Goal: Use online tool/utility: Utilize a website feature to perform a specific function

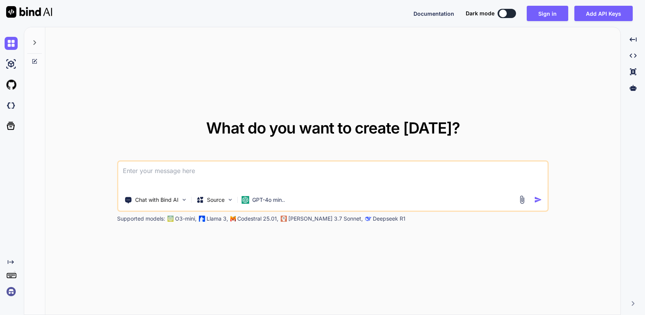
click at [11, 290] on img at bounding box center [11, 291] width 13 height 13
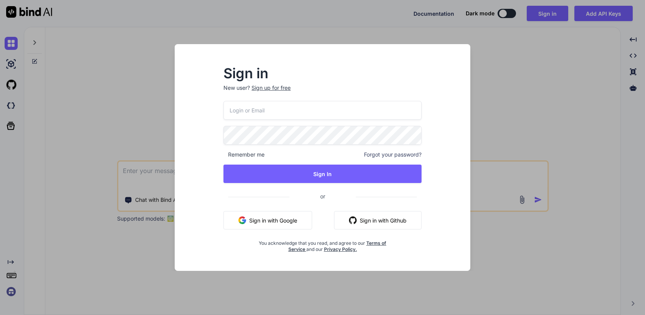
click at [259, 216] on button "Sign in with Google" at bounding box center [267, 220] width 89 height 18
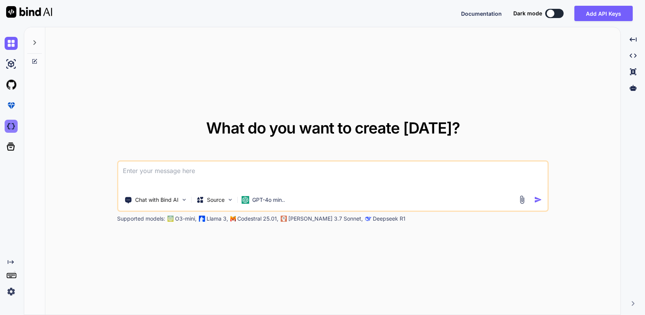
click at [11, 127] on img at bounding box center [11, 126] width 13 height 13
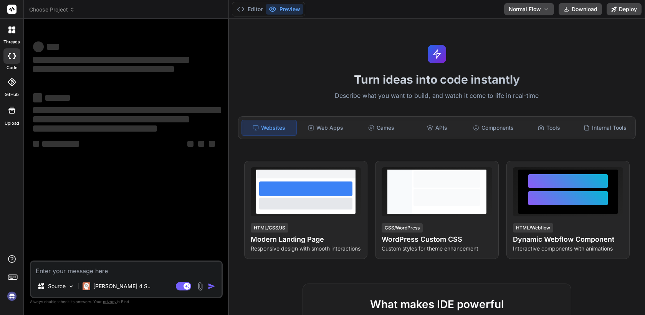
type textarea "x"
click at [9, 295] on img at bounding box center [11, 296] width 13 height 13
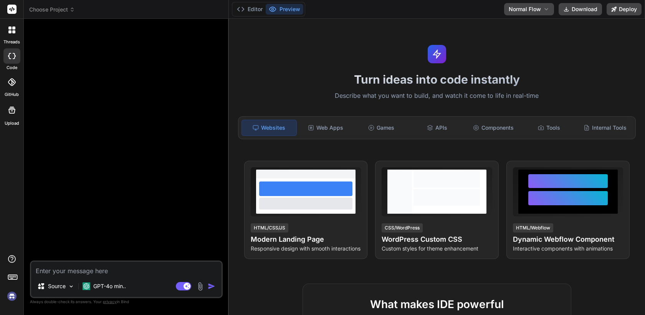
type textarea "x"
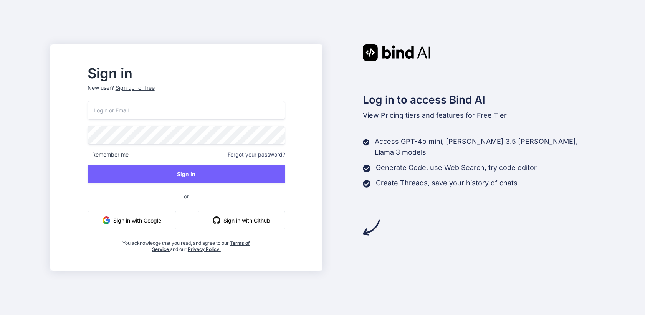
click at [164, 222] on button "Sign in with Google" at bounding box center [132, 220] width 89 height 18
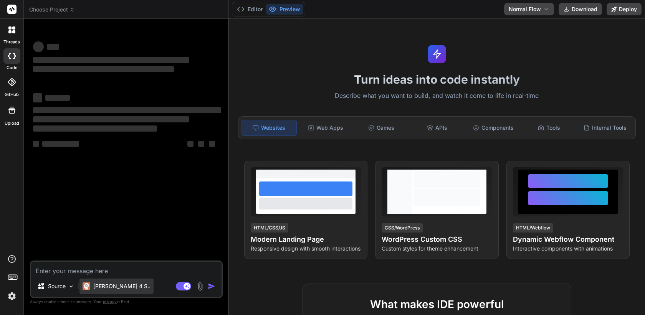
click at [99, 287] on p "[PERSON_NAME] 4 S.." at bounding box center [121, 286] width 57 height 8
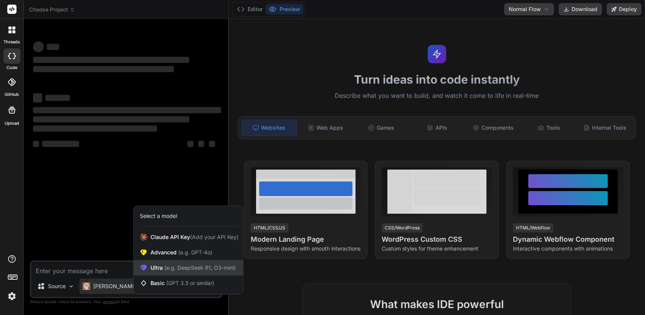
click at [172, 272] on div "Ultra (e.g. DeepSeek R1, O3-mini)" at bounding box center [188, 267] width 109 height 15
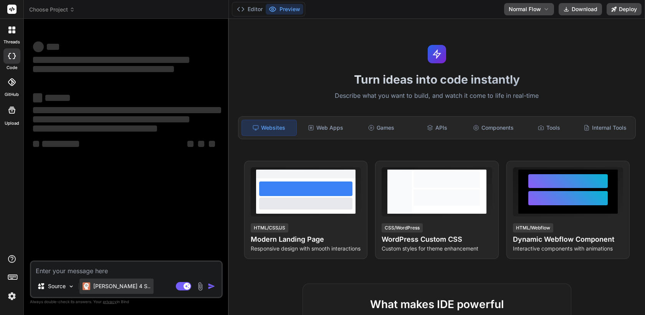
click at [117, 286] on p "[PERSON_NAME] 4 S.." at bounding box center [121, 286] width 57 height 8
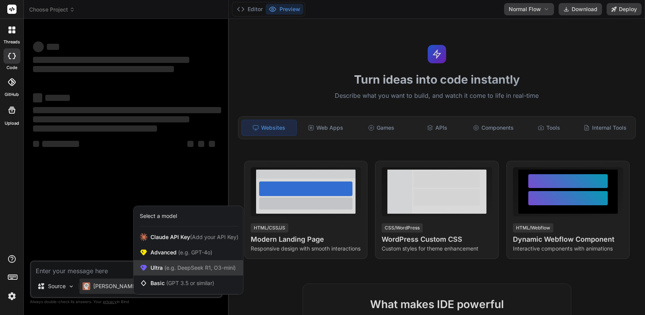
click at [166, 265] on span "(e.g. DeepSeek R1, O3-mini)" at bounding box center [199, 267] width 73 height 7
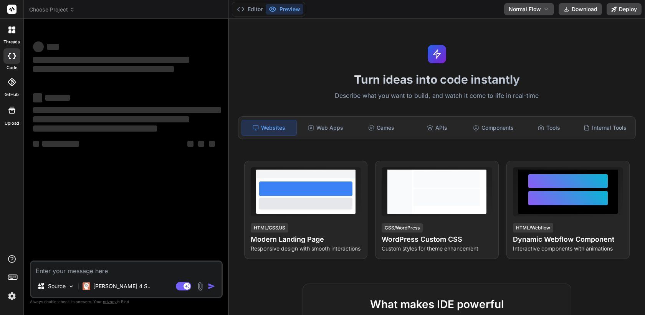
click at [10, 296] on img at bounding box center [11, 296] width 13 height 13
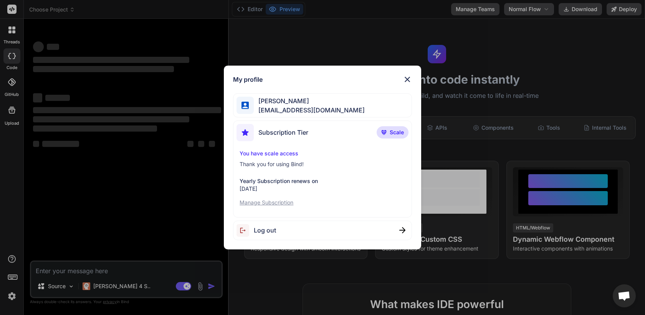
click at [159, 192] on div "My profile [PERSON_NAME] zakma [EMAIL_ADDRESS][DOMAIN_NAME] Subscription Tier S…" at bounding box center [322, 157] width 645 height 315
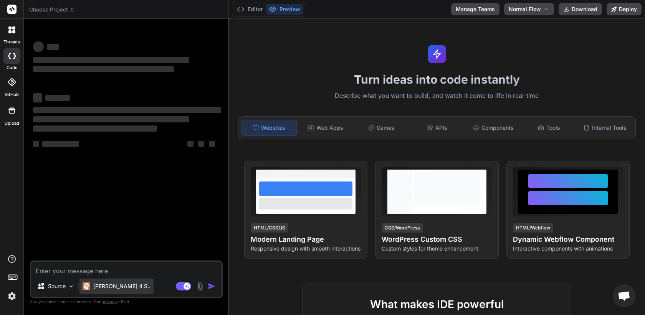
click at [113, 291] on div "[PERSON_NAME] 4 S.." at bounding box center [116, 286] width 74 height 15
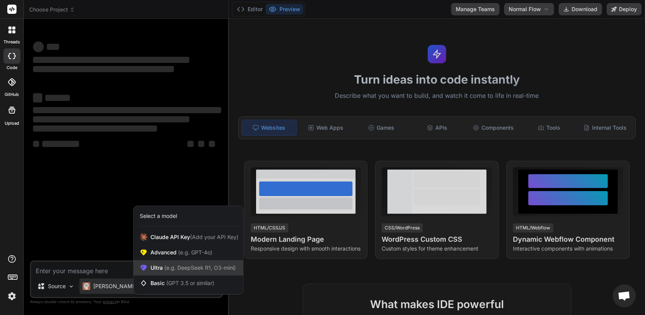
click at [187, 268] on span "(e.g. DeepSeek R1, O3-mini)" at bounding box center [199, 267] width 73 height 7
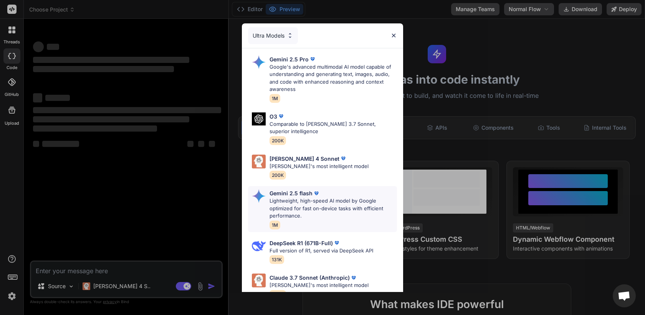
scroll to position [213, 0]
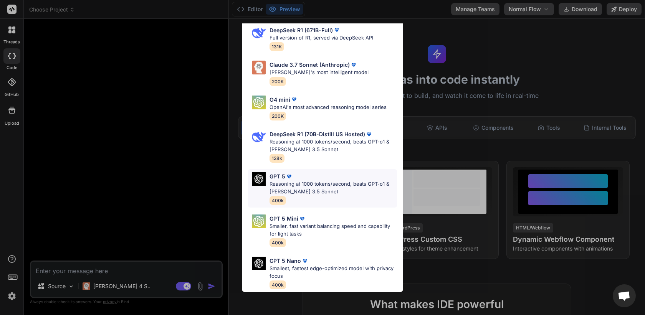
click at [323, 188] on p "Reasoning at 1000 tokens/second, beats GPT-o1 & [PERSON_NAME] 3.5 Sonnet" at bounding box center [332, 187] width 127 height 15
type textarea "x"
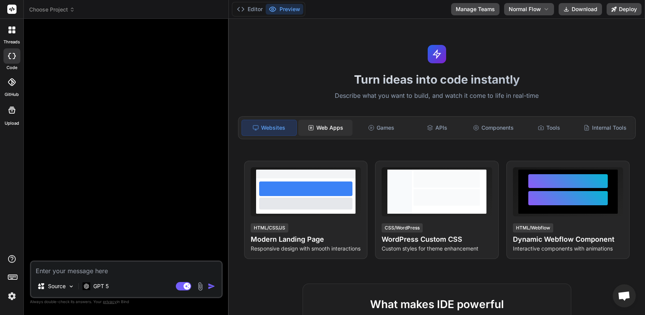
click at [328, 129] on div "Web Apps" at bounding box center [325, 128] width 54 height 16
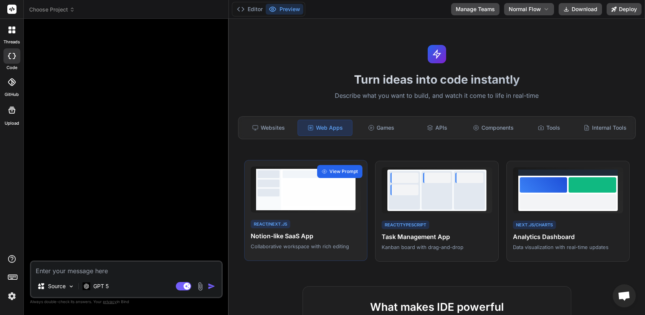
click at [338, 168] on span "View Prompt" at bounding box center [343, 171] width 28 height 7
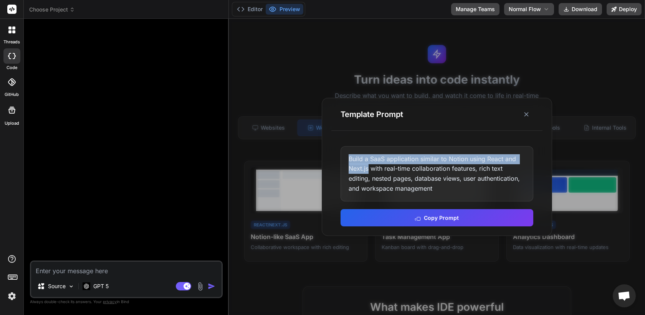
drag, startPoint x: 350, startPoint y: 157, endPoint x: 368, endPoint y: 170, distance: 22.0
click at [368, 170] on div "Build a SaaS application similar to Notion using React and Next.js with real-ti…" at bounding box center [436, 173] width 193 height 55
copy div "Build a SaaS application similar to Notion using React and Next.js"
click at [530, 115] on button at bounding box center [526, 114] width 14 height 14
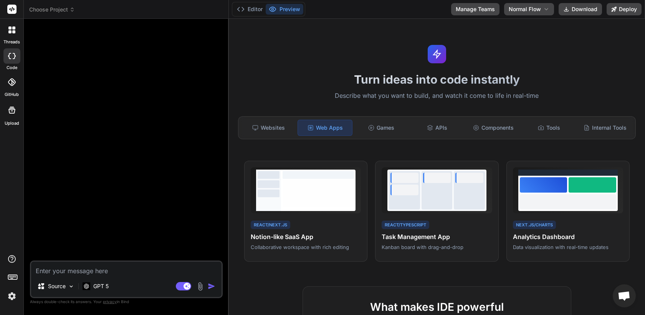
click at [150, 269] on textarea at bounding box center [126, 269] width 190 height 14
paste textarea "Build a SaaS application similar to Notion using React and Next.js"
type textarea "Build a SaaS application similar to Notion using React and Next.js"
type textarea "x"
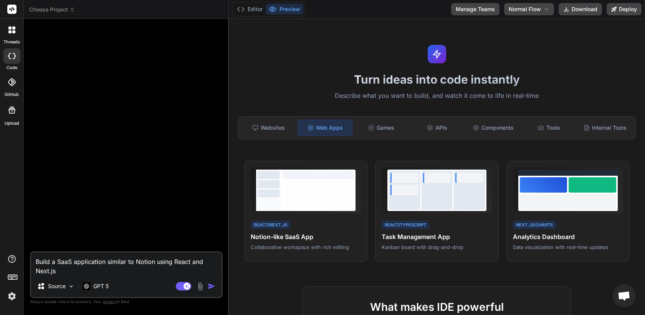
drag, startPoint x: 174, startPoint y: 260, endPoint x: 206, endPoint y: 260, distance: 31.5
click at [206, 260] on textarea "Build a SaaS application similar to Notion using React and Next.js" at bounding box center [126, 264] width 190 height 23
type textarea "Build a SaaS application similar to Notion using Next.js"
type textarea "x"
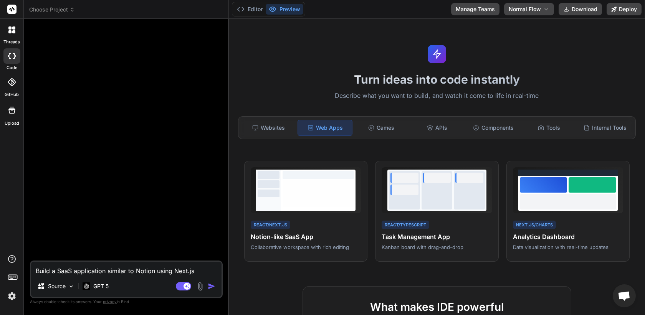
type textarea "Build a SaaS application similar to Notion using Next.js"
click at [212, 286] on img "button" at bounding box center [212, 286] width 8 height 8
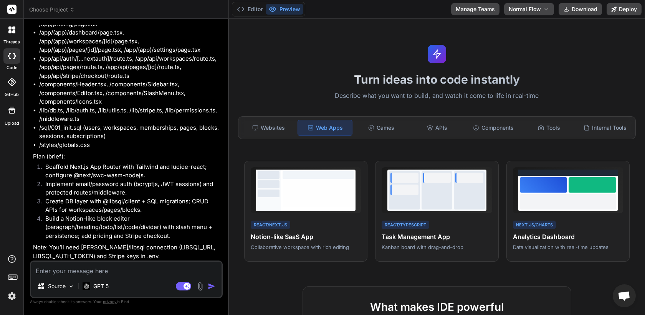
scroll to position [157, 0]
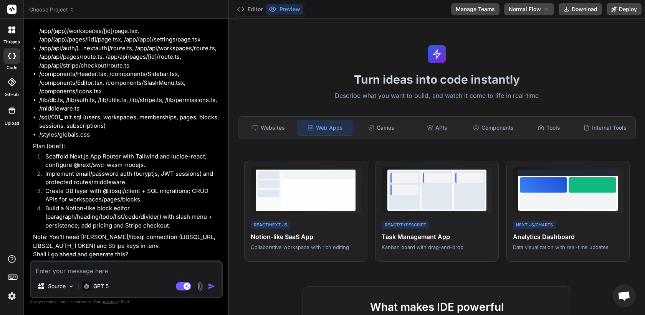
click at [134, 270] on textarea at bounding box center [126, 269] width 190 height 14
type textarea "x"
type textarea "y"
type textarea "x"
type textarea "ye"
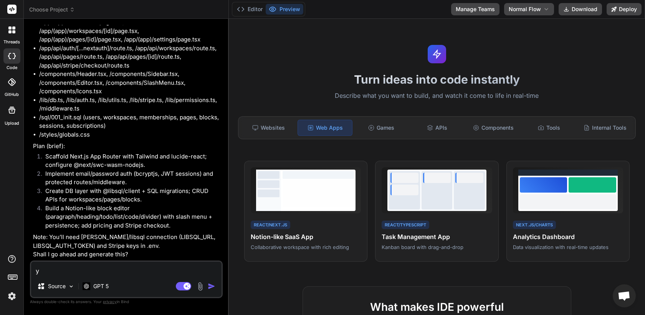
type textarea "x"
type textarea "yes"
type textarea "x"
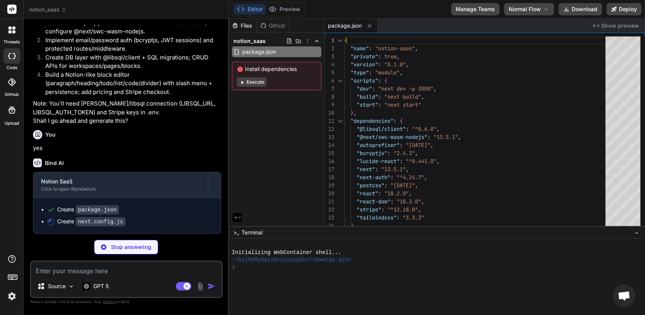
scroll to position [290, 0]
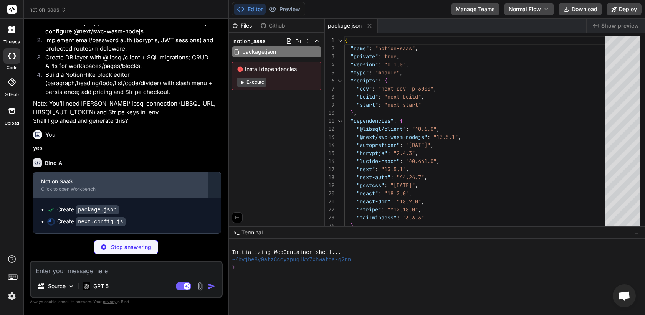
type textarea "x"
type textarea "{ protocol: 'https', hostname: '[DOMAIN_NAME]' } ] }, // WASM SWC fallback is p…"
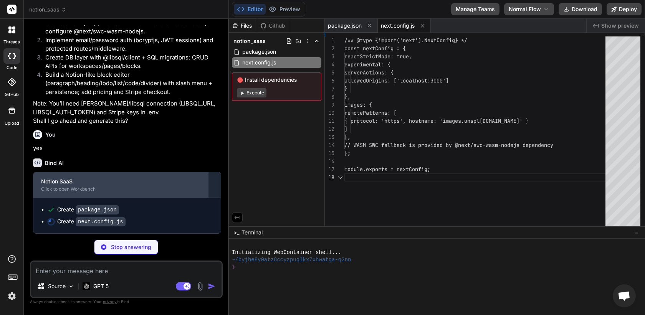
scroll to position [56, 0]
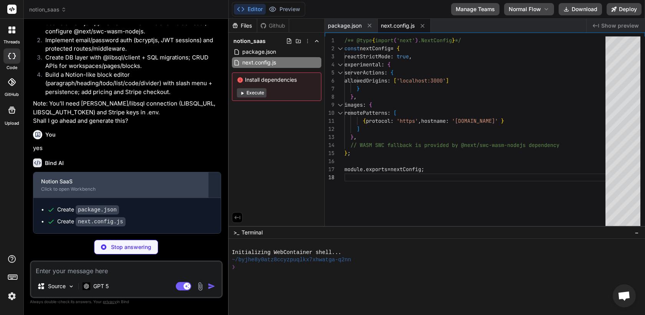
type textarea "x"
type textarea "module.exports = { plugins: { tailwindcss: {}, autoprefixer: {}, }, };"
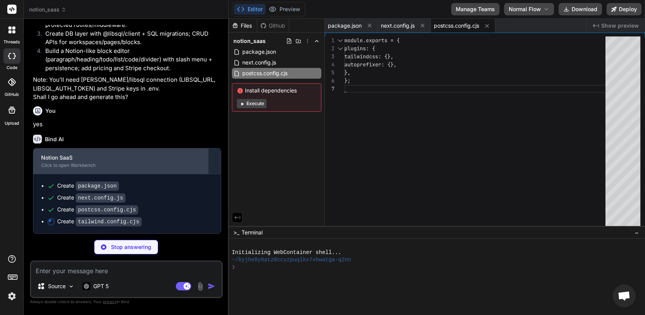
scroll to position [314, 0]
type textarea "x"
type textarea "DEFAULT: "#4f46e5", dark: "#4338ca" } } }, }, plugins: [], };"
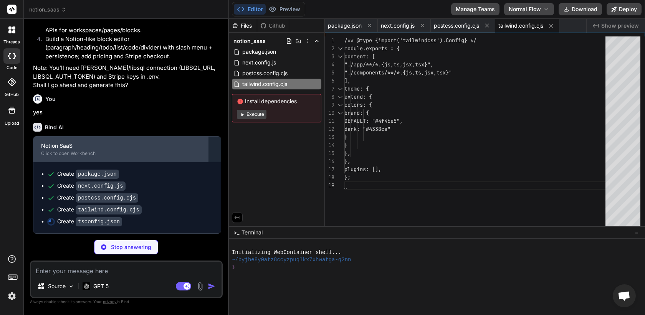
scroll to position [325, 0]
type textarea "x"
type textarea "}, "include": ["**/*.ts", "**/*.tsx", ".next/types/**/*.ts"], "exclude": ["node…"
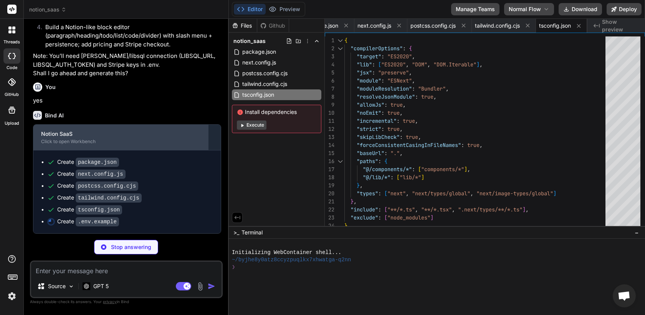
type textarea "x"
type textarea "STRIPE_PRICE_ID= NEXT_PUBLIC_APP_URL=[URL]"
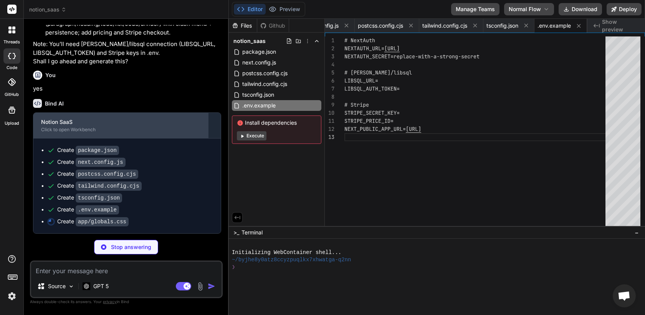
scroll to position [349, 0]
type textarea "x"
type textarea ".card { @apply rounded-xl border border-gray-800 bg-[#0f1117] shadow; }"
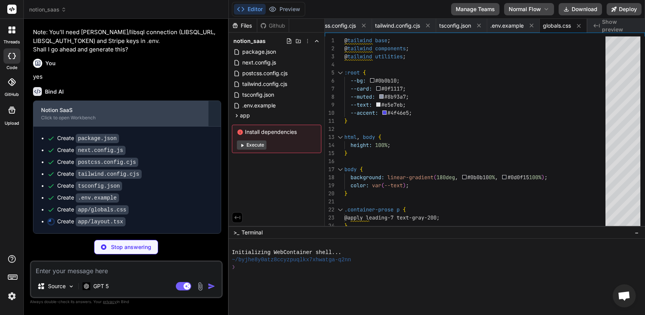
scroll to position [360, 0]
type textarea "x"
type textarea "return ( <html lang="en"> <body className="antialiased"> <Providers>{children}<…"
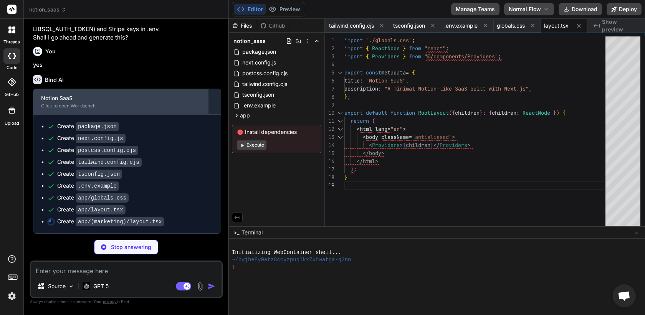
scroll to position [372, 0]
type textarea "x"
type textarea "© {new Date().getFullYear()} Notion SaaS. All rights reserved. </div> </footer>…"
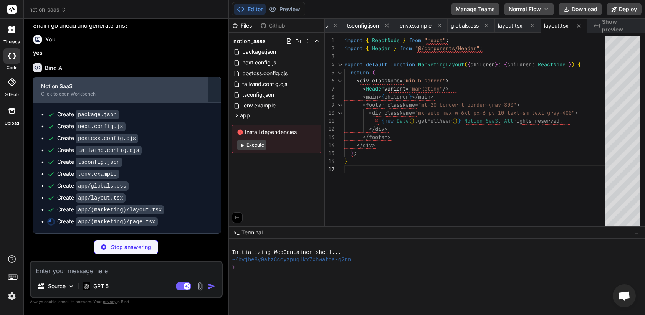
scroll to position [384, 0]
type textarea "x"
type textarea "</section> </div> ); }"
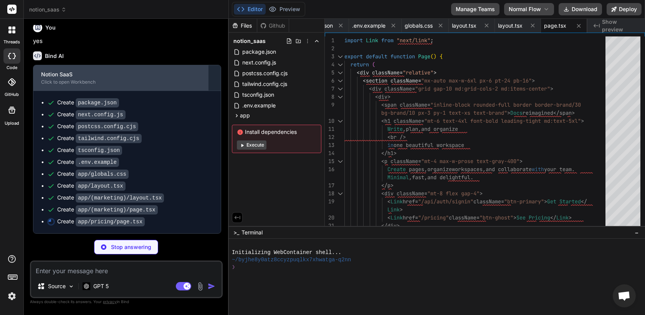
type textarea "x"
type textarea "</div> </div> </div> ); }"
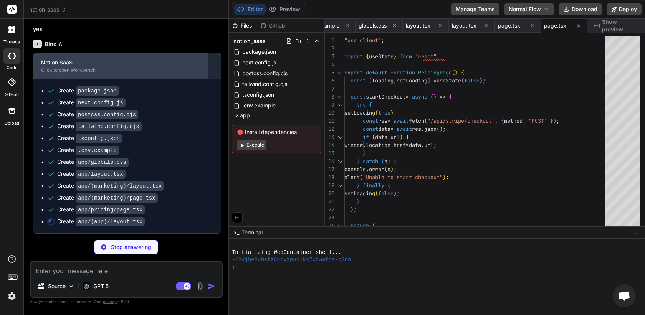
type textarea "x"
type textarea "<main className="px-6 py-6">{children}</main> </div> </div> ); }"
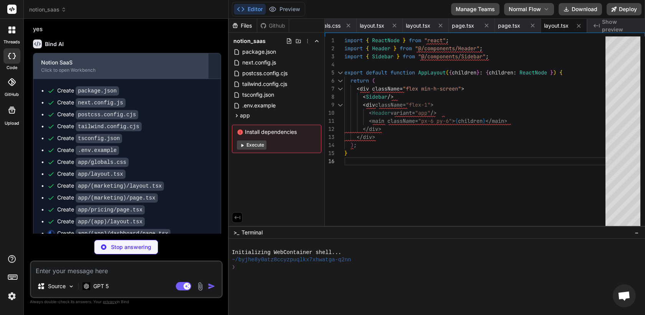
type textarea "x"
type textarea "</div> ); }"
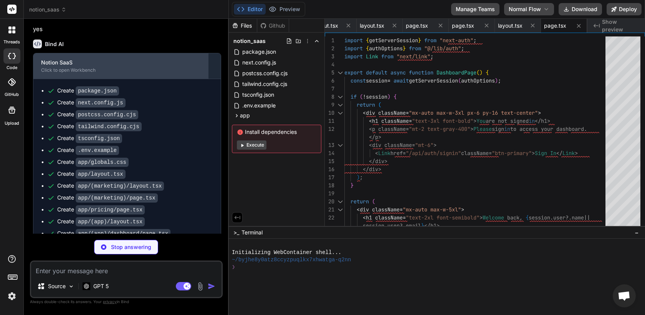
type textarea "x"
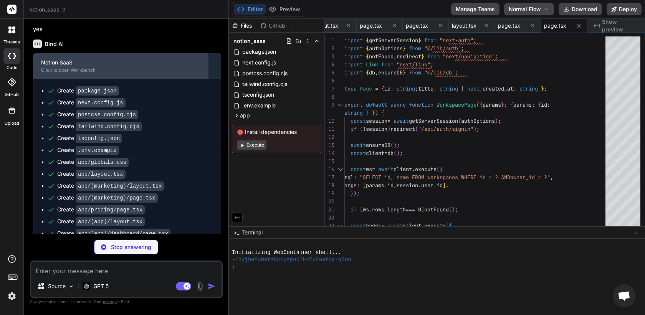
scroll to position [0, 495]
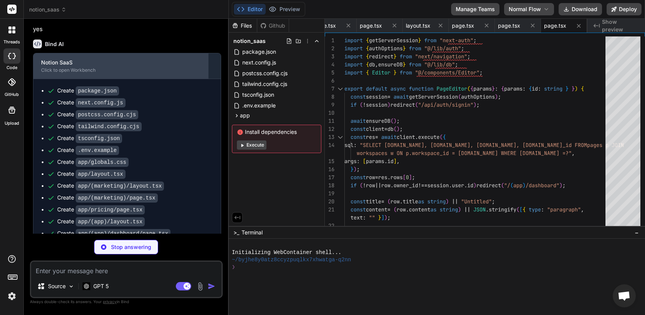
type textarea "x"
type textarea "</div> </div> </div> ); }"
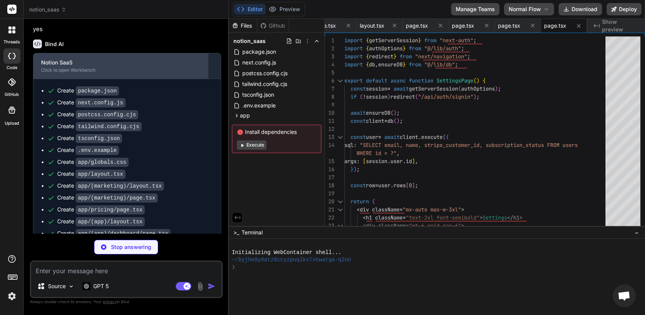
type textarea "x"
type textarea "secret: process.env.NEXTAUTH_SECRET } as const; const handler = NextAuth(authOp…"
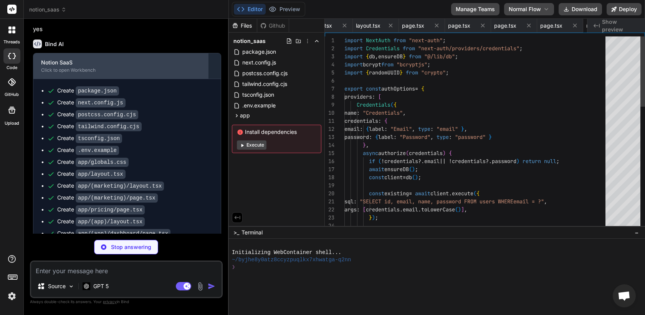
scroll to position [0, 588]
type textarea "x"
type textarea "}"
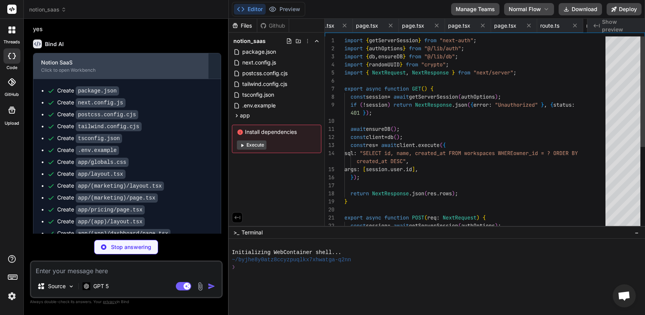
scroll to position [16, 0]
type textarea "x"
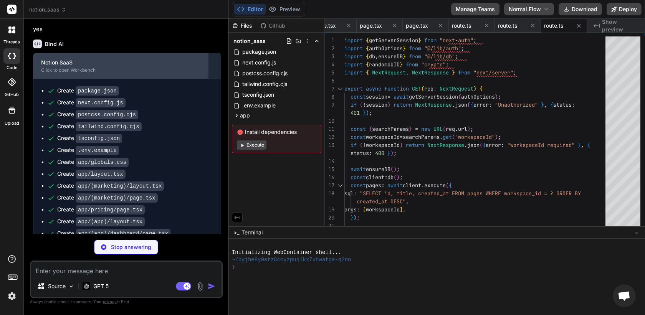
type textarea "x"
type textarea "} await client.execute({ sql: "DELETE FROM pages WHERE id = ?", args: [[DOMAIN_…"
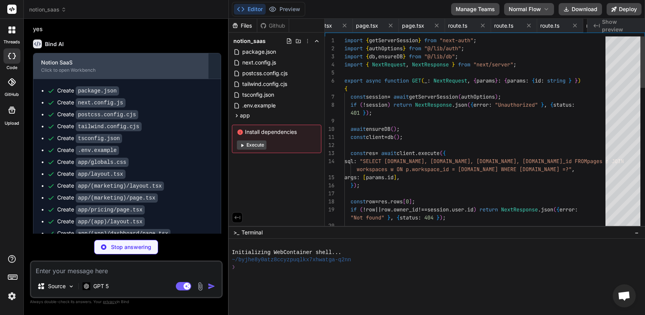
scroll to position [24, 0]
type textarea "x"
type textarea "return NextResponse.json({ url: session.url }); }"
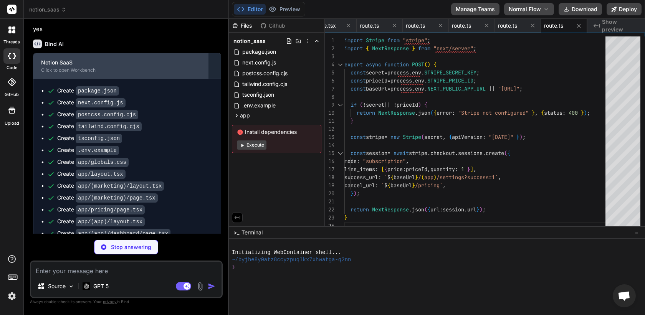
type textarea "x"
type textarea ""use client"; import { ReactNode } from "react"; import { SessionProvider } fro…"
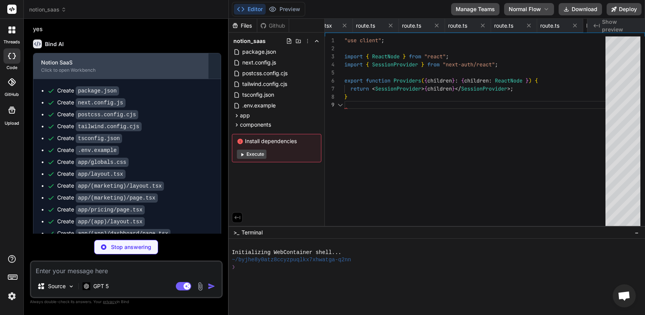
scroll to position [64, 0]
type textarea "x"
type textarea "</button> )} </> )} </nav> </div> </header> ); }"
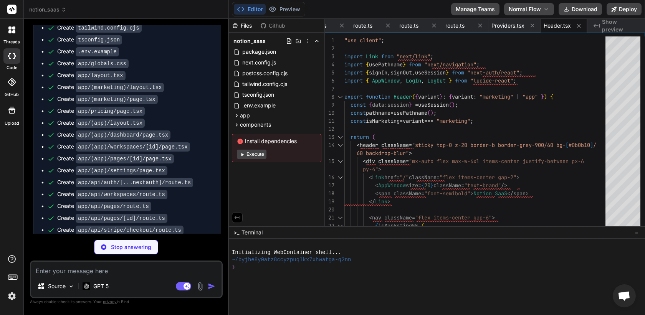
scroll to position [548, 0]
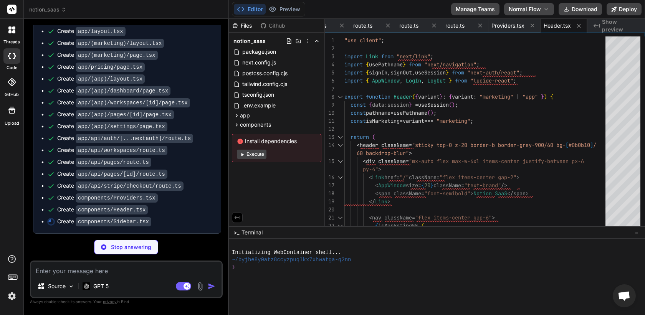
type textarea "x"
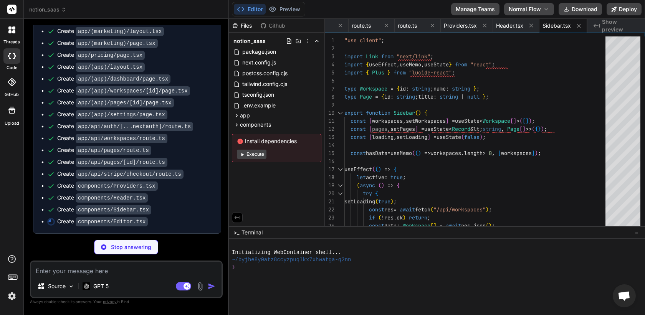
type textarea "x"
type textarea "<div className="mt-6 text-sm text-gray-500"> {saving ? "Saving..." : dirty ? "U…"
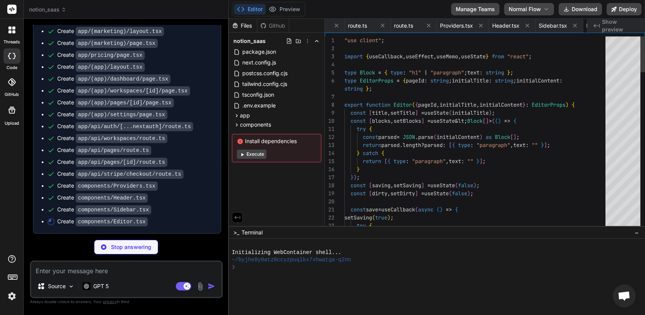
scroll to position [64, 0]
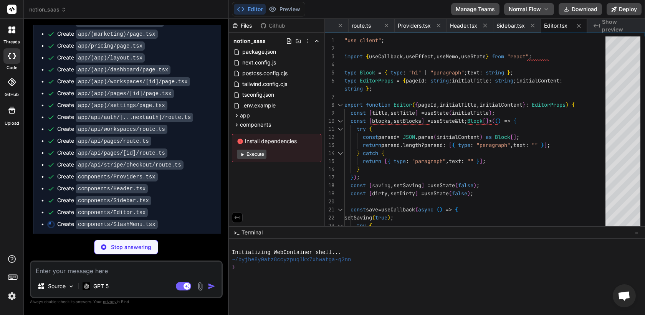
type textarea "x"
type textarea "</button> ))} </div> ); }"
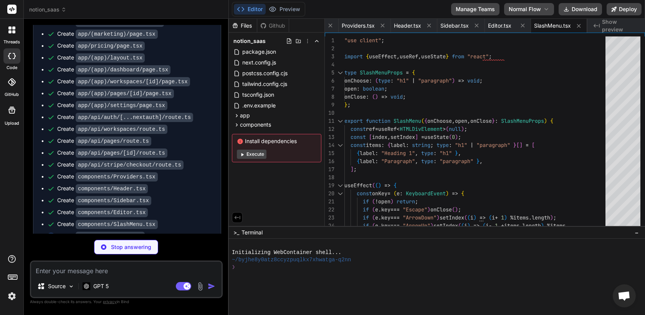
type textarea "x"
type textarea "</defs> <rect x="3" y="3" width="18" height="18" rx="4" fill="url(#g)" /> <path…"
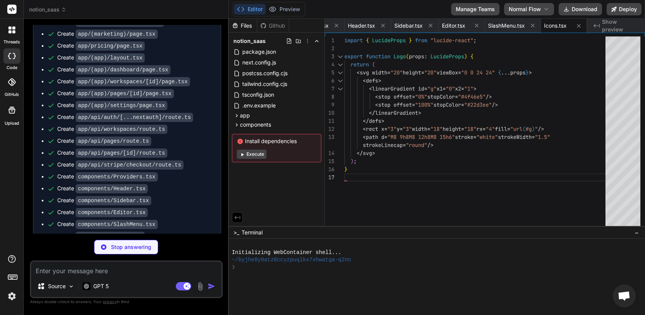
type textarea "x"
type textarea "export function cn(...classes: (string | undefined | null | false)[]) { return …"
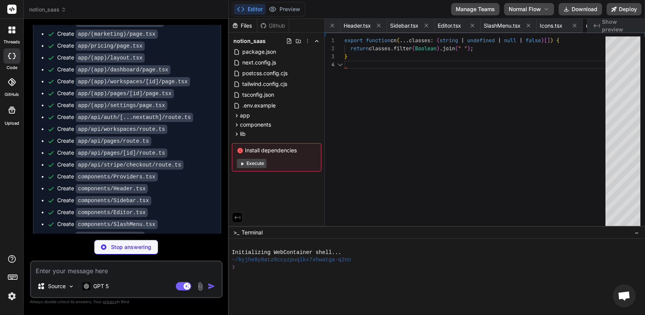
scroll to position [24, 0]
type textarea "x"
type textarea "import type { NextAuthOptions } from "next-auth"; import { authOptions as base …"
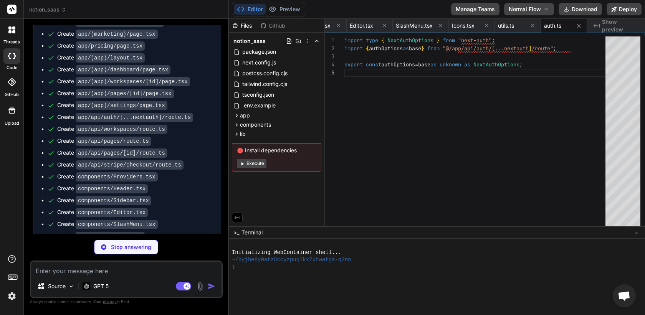
type textarea "x"
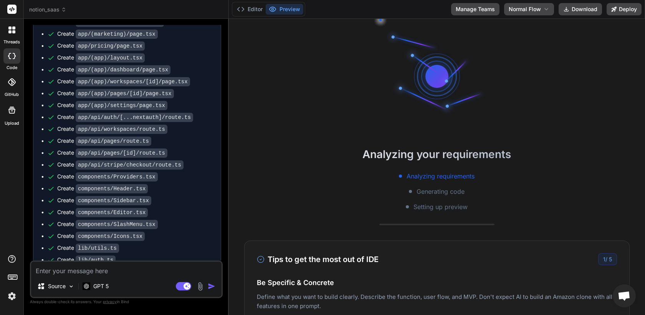
scroll to position [58, 0]
type textarea "x"
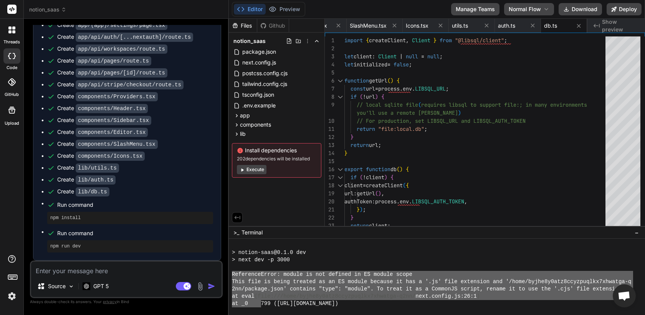
scroll to position [270, 0]
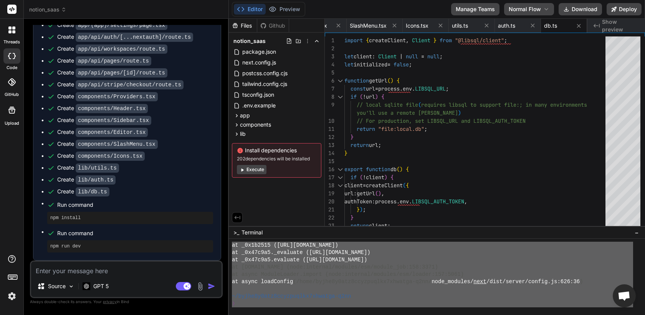
drag, startPoint x: 232, startPoint y: 274, endPoint x: 268, endPoint y: 330, distance: 66.8
click at [127, 274] on textarea at bounding box center [126, 269] width 190 height 14
paste textarea "ReferenceError: module is not defined in ES module scope This file is being tre…"
type textarea "ReferenceError: module is not defined in ES module scope This file is being tre…"
type textarea "x"
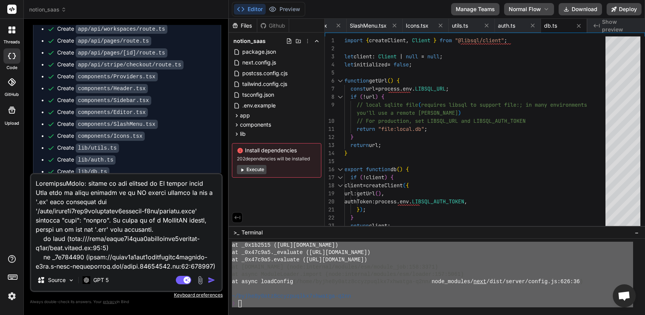
scroll to position [185, 0]
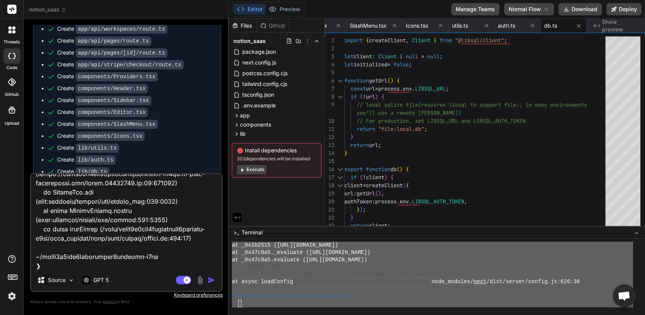
type textarea "ReferenceError: module is not defined in ES module scope This file is being tre…"
type textarea "x"
type textarea "ReferenceError: module is not defined in ES module scope This file is being tre…"
type textarea "x"
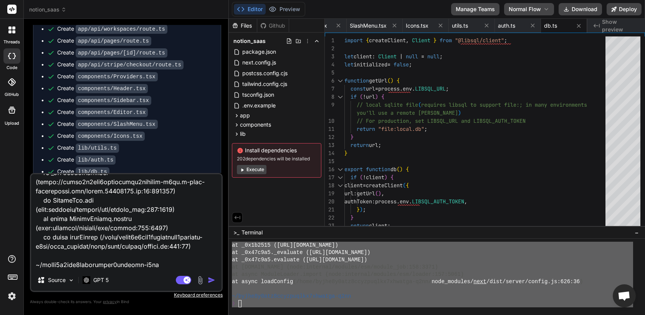
type textarea "ReferenceError: module is not defined in ES module scope This file is being tre…"
click at [132, 269] on textarea at bounding box center [126, 221] width 190 height 95
type textarea "x"
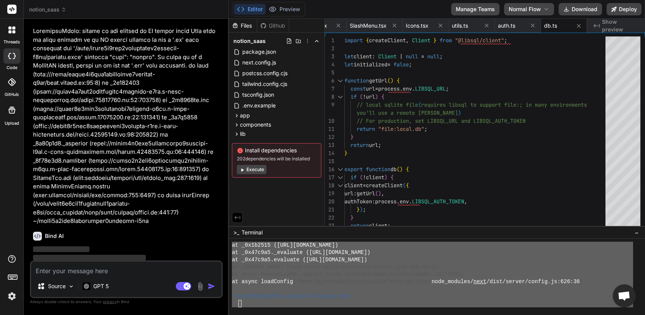
scroll to position [883, 0]
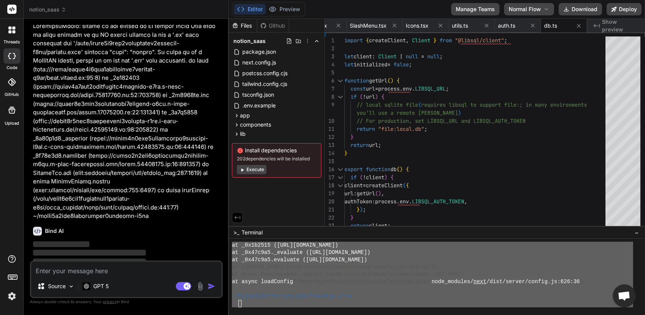
click at [343, 307] on div "❯" at bounding box center [432, 303] width 401 height 7
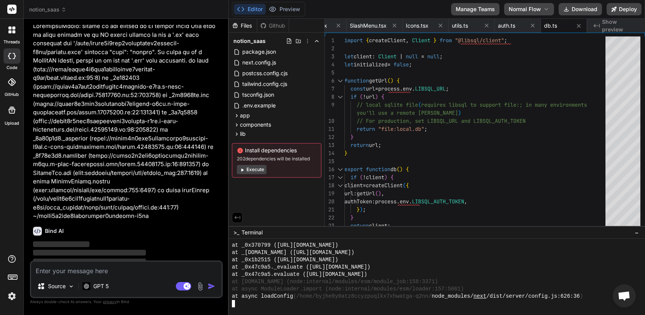
scroll to position [408, 0]
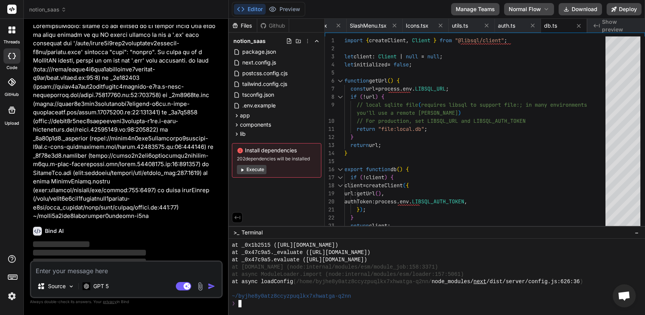
click at [258, 174] on button "Execute" at bounding box center [252, 169] width 30 height 9
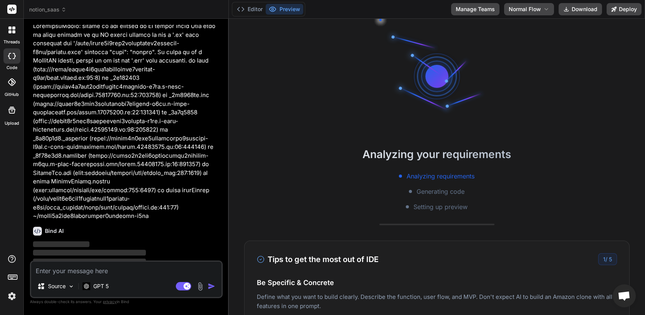
scroll to position [496, 0]
type textarea "x"
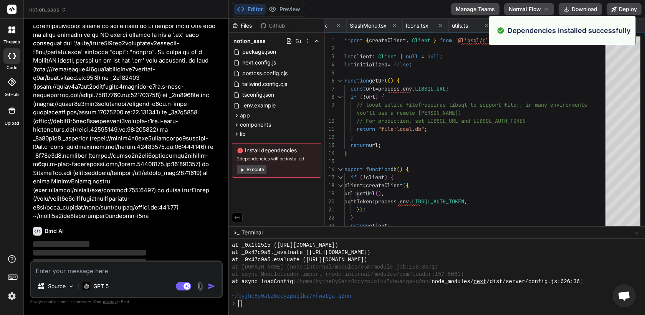
scroll to position [909, 0]
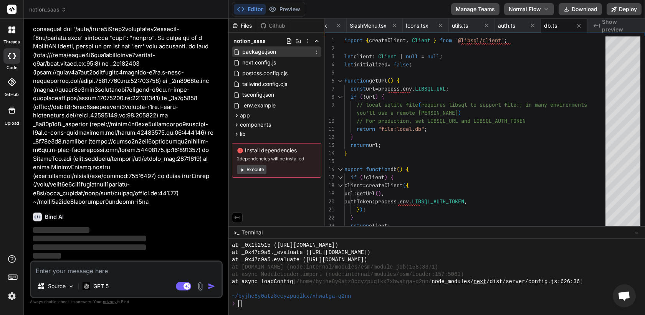
click at [248, 54] on span "package.json" at bounding box center [258, 51] width 35 height 9
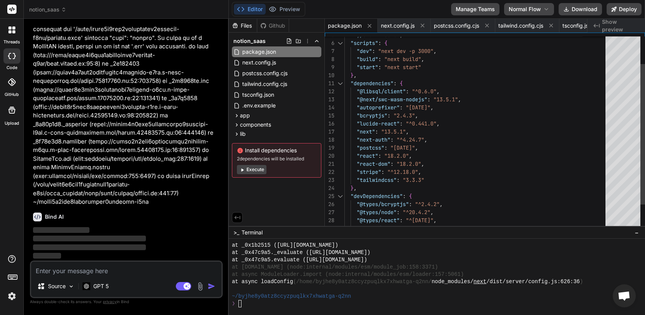
scroll to position [16, 0]
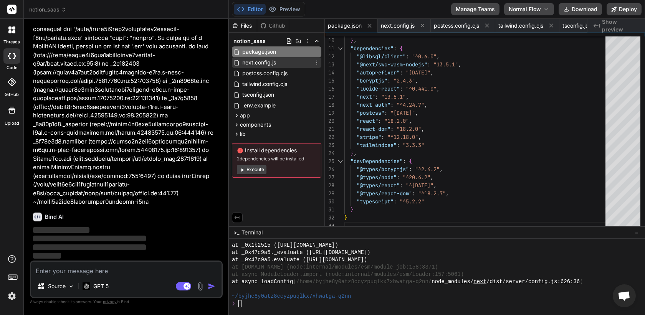
click at [263, 65] on span "next.config.js" at bounding box center [258, 62] width 35 height 9
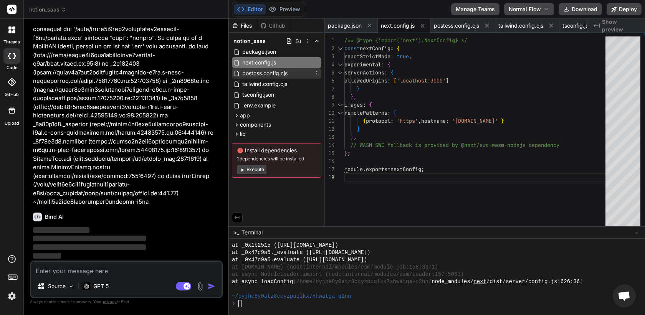
click at [263, 77] on span "postcss.config.cjs" at bounding box center [264, 73] width 47 height 9
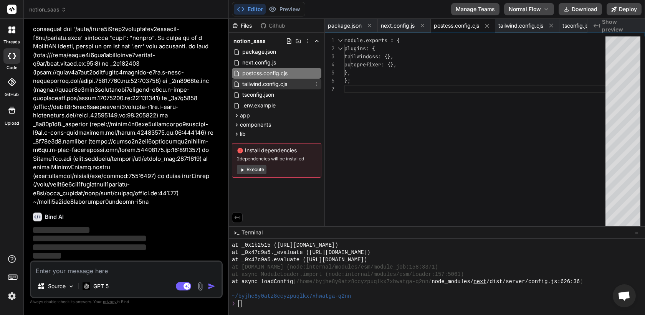
click at [254, 86] on span "tailwind.config.cjs" at bounding box center [264, 83] width 46 height 9
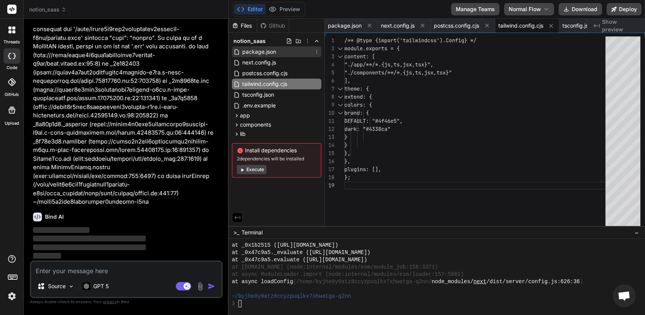
click at [255, 51] on span "package.json" at bounding box center [258, 51] width 35 height 9
type textarea "} }"
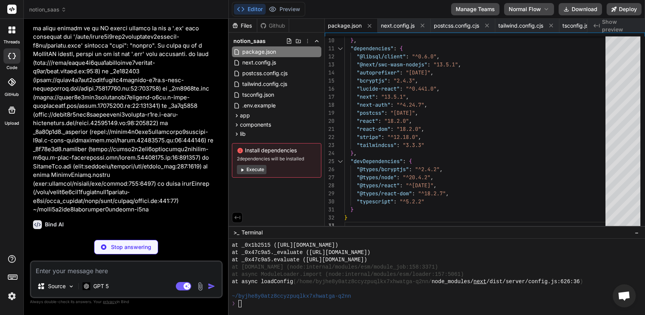
scroll to position [909, 0]
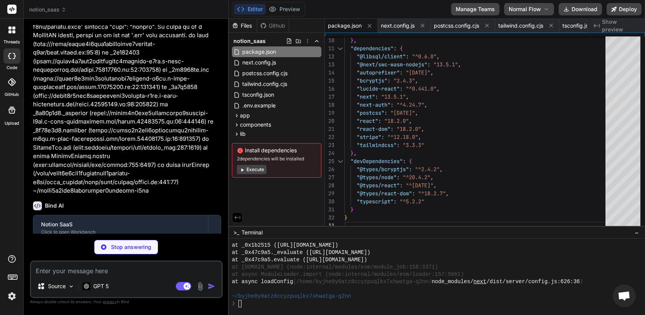
type textarea "x"
type textarea "{ protocol: 'https', hostname: '[DOMAIN_NAME]' } ] } }; export default nextConf…"
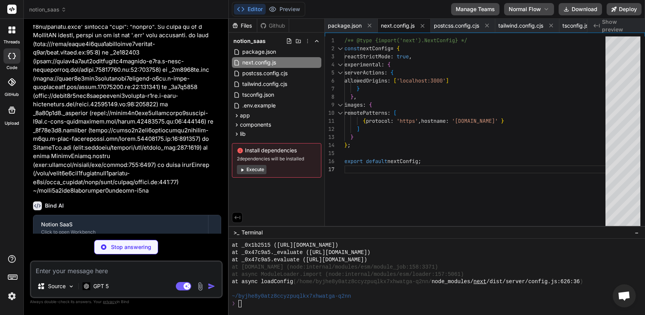
scroll to position [963, 0]
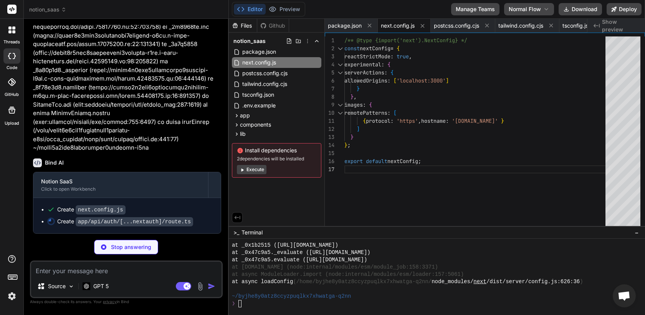
type textarea "x"
type textarea "secret: process.env.NEXTAUTH_SECRET } as const; const handler = NextAuth(authOp…"
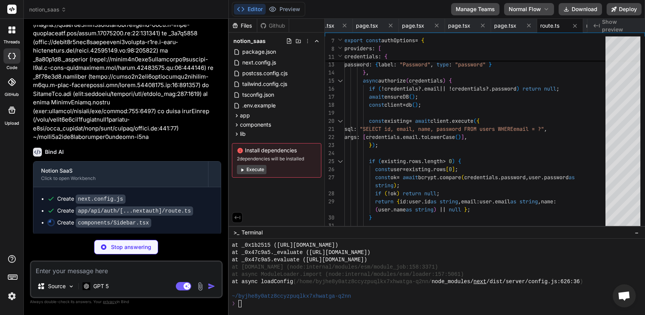
type textarea "x"
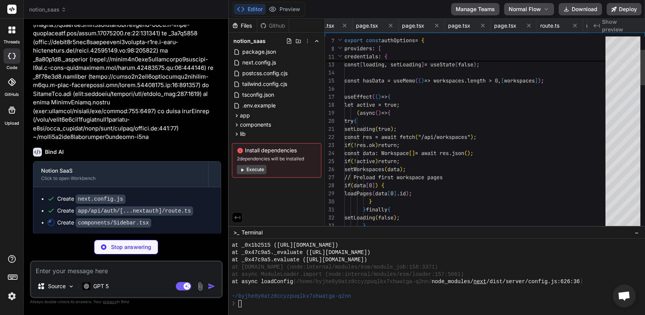
scroll to position [8, 0]
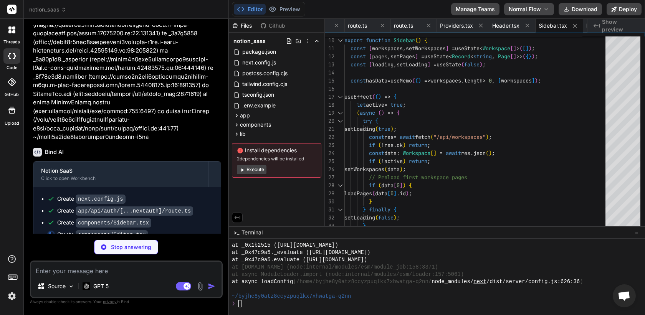
type textarea "x"
type textarea "<div className="mt-6 text-sm text-gray-500"> {saving ? "Saving..." : dirty ? "U…"
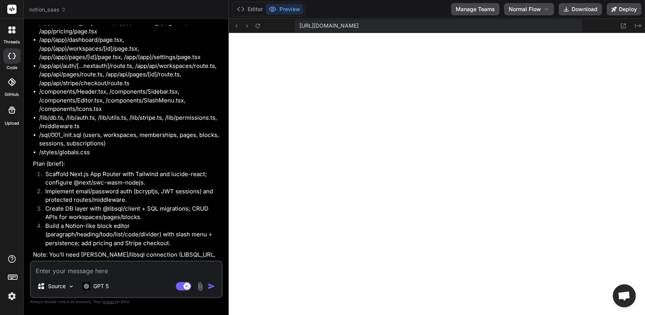
scroll to position [0, 0]
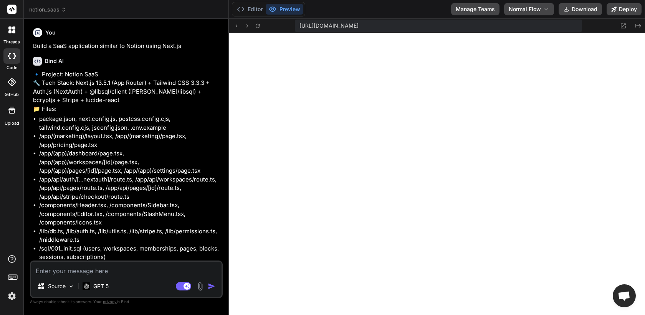
click at [119, 45] on p "Build a SaaS application similar to Notion using Next.js" at bounding box center [127, 46] width 188 height 9
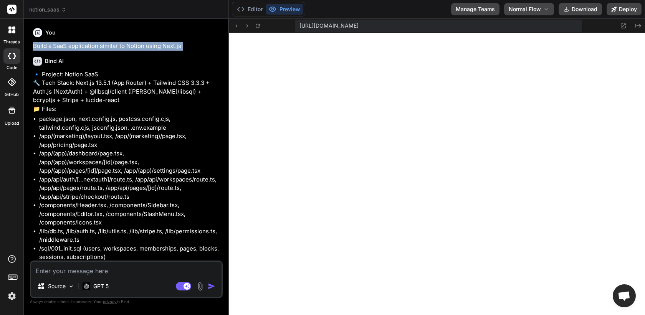
click at [119, 45] on p "Build a SaaS application similar to Notion using Next.js" at bounding box center [127, 46] width 188 height 9
copy div "Build a SaaS application similar to Notion using Next.js"
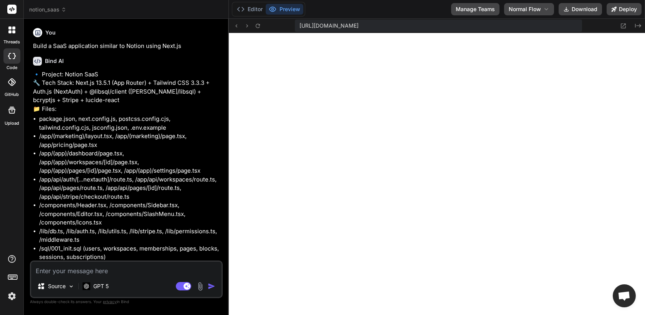
click at [15, 30] on div at bounding box center [12, 30] width 16 height 16
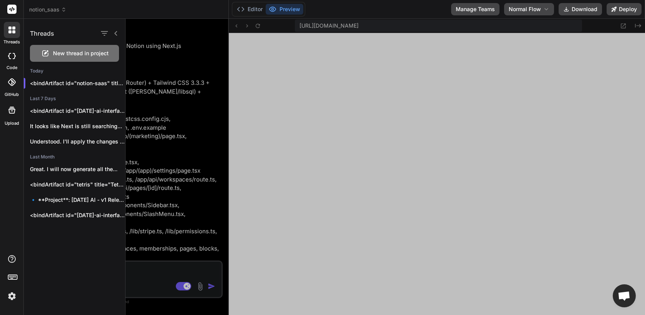
click at [59, 53] on span "New thread in project" at bounding box center [81, 54] width 56 height 8
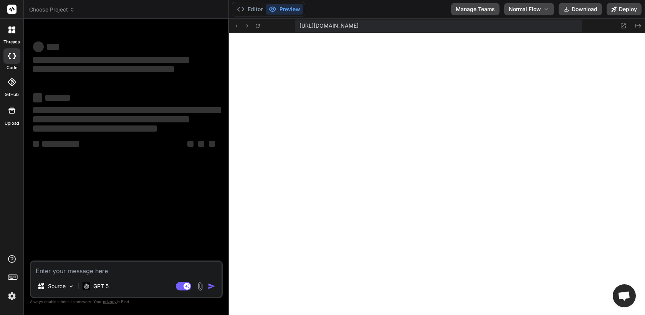
type textarea "x"
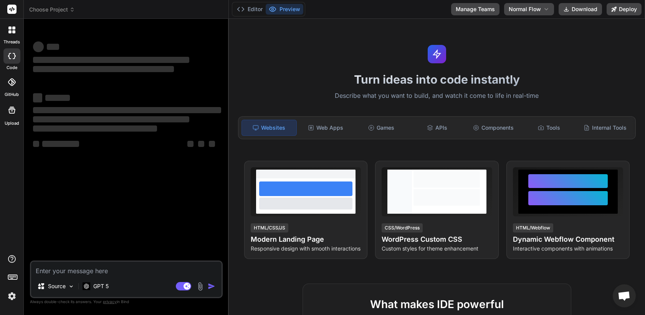
click at [132, 271] on textarea at bounding box center [126, 269] width 190 height 14
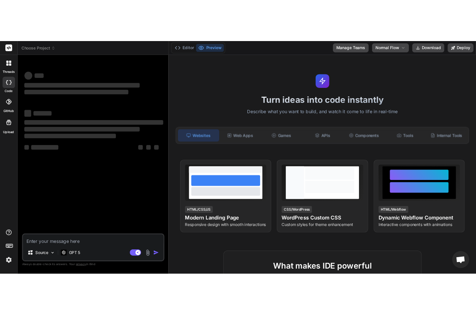
scroll to position [2698, 0]
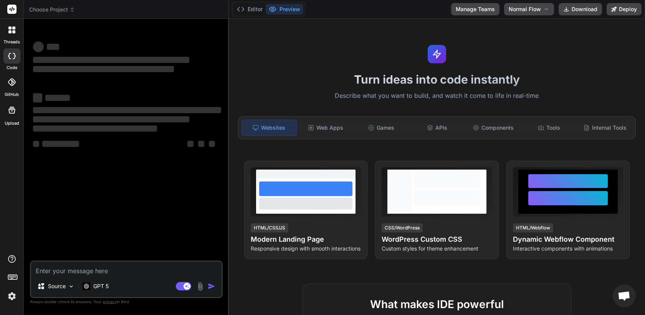
paste textarea "Build a SaaS application similar to Notion using Next.js"
type textarea "Build a SaaS application similar to Notion using Next.js"
type textarea "x"
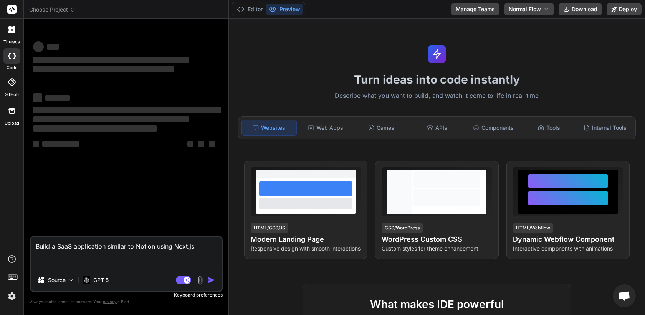
type textarea "Build a SaaS application similar to Notion using Next.js"
type textarea "x"
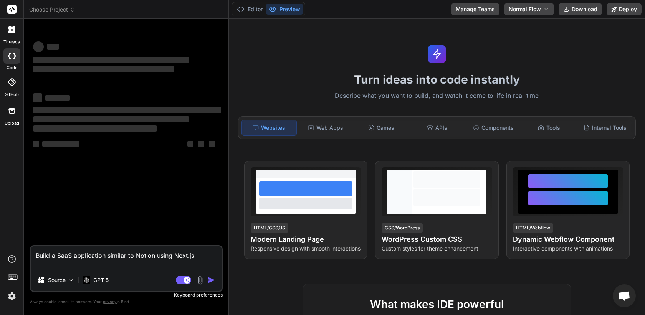
type textarea "Build a SaaS application similar to Notion using Next.js"
type textarea "x"
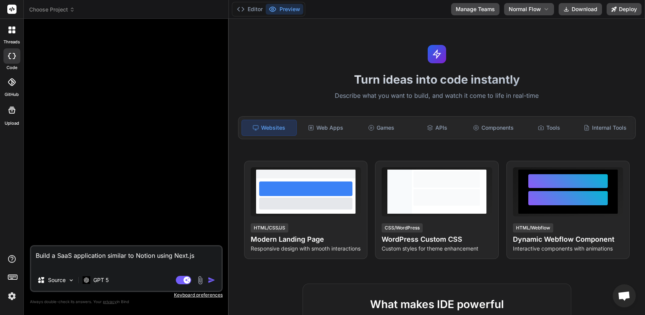
click at [208, 279] on img "button" at bounding box center [212, 280] width 8 height 8
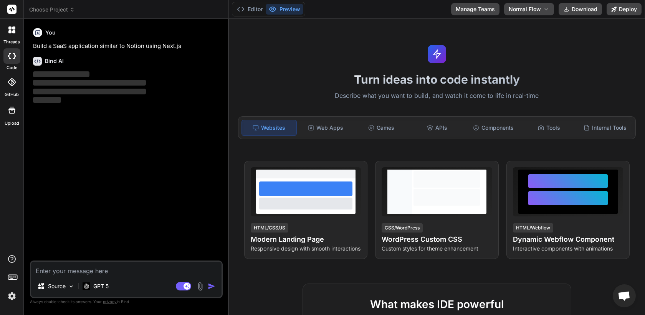
click at [145, 45] on p "Build a SaaS application similar to Notion using Next.js" at bounding box center [127, 46] width 188 height 9
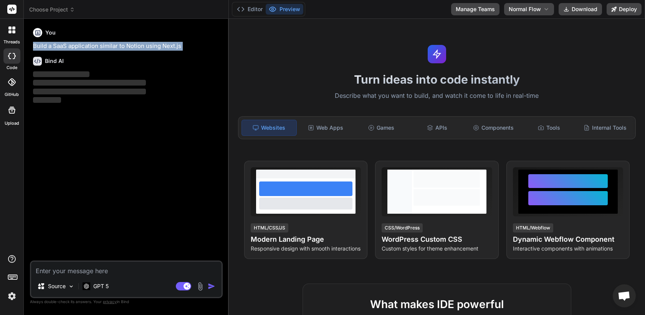
click at [145, 45] on p "Build a SaaS application similar to Notion using Next.js" at bounding box center [127, 46] width 188 height 9
copy div "Build a SaaS application similar to Notion using Next.js"
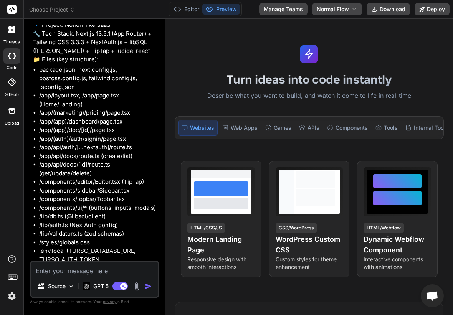
scroll to position [56, 0]
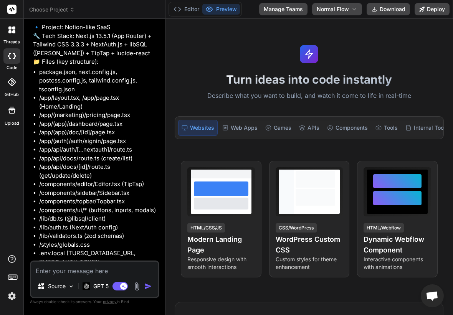
type textarea "x"
drag, startPoint x: 91, startPoint y: 53, endPoint x: 71, endPoint y: 57, distance: 20.0
click at [71, 57] on p "🔹 Project: Notion-like SaaS 🔧 Tech Stack: Next.js 13.5.1 (App Router) + Tailwin…" at bounding box center [95, 44] width 125 height 43
click at [105, 62] on p "🔹 Project: Notion-like SaaS 🔧 Tech Stack: Next.js 13.5.1 (App Router) + Tailwin…" at bounding box center [95, 44] width 125 height 43
drag, startPoint x: 86, startPoint y: 53, endPoint x: 80, endPoint y: 60, distance: 9.5
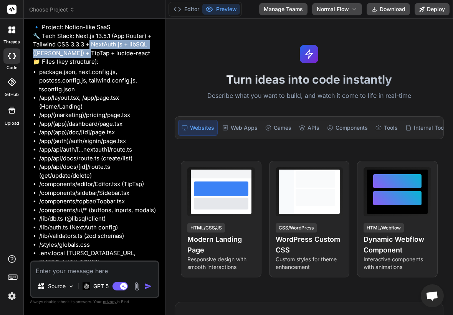
click at [80, 60] on p "🔹 Project: Notion-like SaaS 🔧 Tech Stack: Next.js 13.5.1 (App Router) + Tailwin…" at bounding box center [95, 44] width 125 height 43
copy p "NextAuth.js + libSQL ([PERSON_NAME]) + TipTap +"
click at [88, 275] on textarea at bounding box center [94, 269] width 127 height 14
type textarea "s"
type textarea "x"
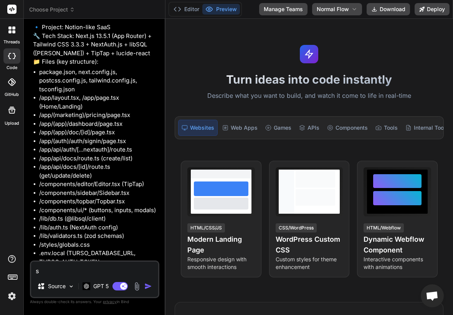
type textarea "sk"
type textarea "x"
type textarea "ski"
type textarea "x"
type textarea "skip"
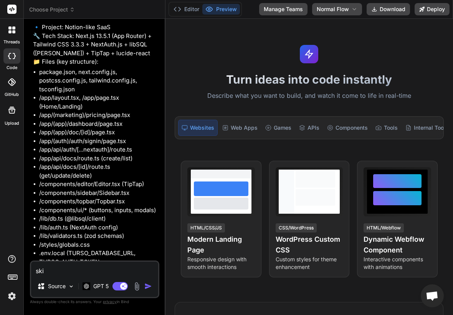
type textarea "x"
type textarea "skip"
type textarea "x"
type textarea "skip t"
type textarea "x"
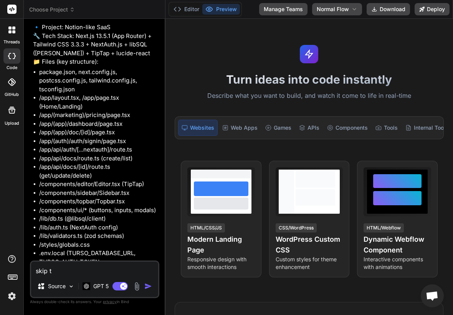
type textarea "skip th"
type textarea "x"
type textarea "skip thi"
type textarea "x"
type textarea "skip this"
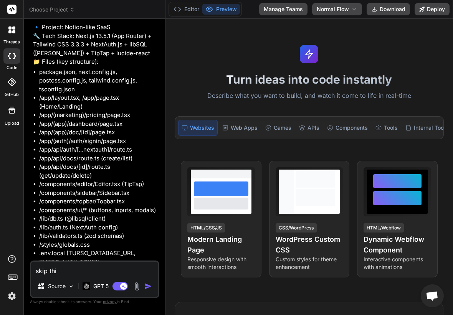
type textarea "x"
type textarea "skip this:"
type textarea "x"
type textarea "skip this:"
type textarea "x"
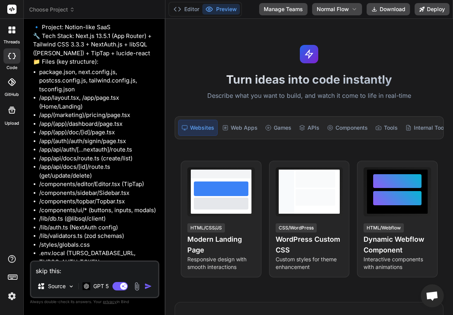
scroll to position [3376, 0]
paste textarea "+ NextAuth.js + libSQL ([PERSON_NAME]) + TipTap"
type textarea "skip this: + NextAuth.js + libSQL ([PERSON_NAME]) + TipTap"
type textarea "x"
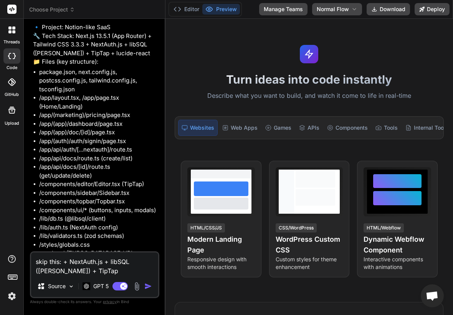
type textarea "skip this: + NextAuth.js + libSQL ([PERSON_NAME]) + TipTap"
type textarea "x"
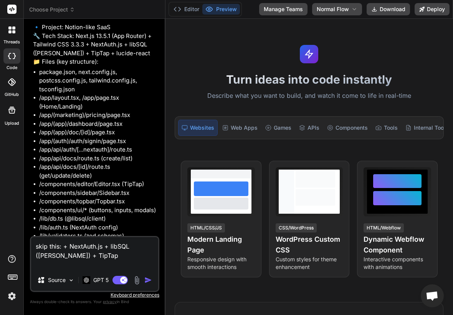
type textarea "skip this: + NextAuth.js + libSQL ([PERSON_NAME]) + TipTap o"
type textarea "x"
type textarea "skip this: + NextAuth.js + libSQL ([PERSON_NAME]) + TipTap on"
type textarea "x"
type textarea "skip this: + NextAuth.js + libSQL ([PERSON_NAME]) + TipTap onl"
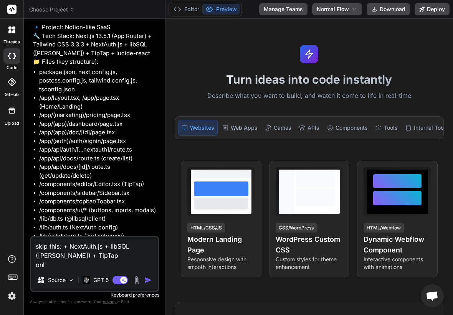
type textarea "x"
type textarea "skip this: + NextAuth.js + libSQL ([PERSON_NAME]) + TipTap only"
type textarea "x"
type textarea "skip this: + NextAuth.js + libSQL ([PERSON_NAME]) + TipTap only"
type textarea "x"
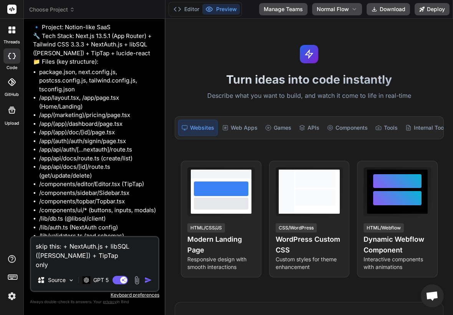
type textarea "skip this: + NextAuth.js + libSQL ([PERSON_NAME]) + TipTap only c"
type textarea "x"
type textarea "skip this: + NextAuth.js + libSQL ([PERSON_NAME]) + TipTap only cr"
type textarea "x"
type textarea "skip this: + NextAuth.js + libSQL ([PERSON_NAME]) + TipTap only cre"
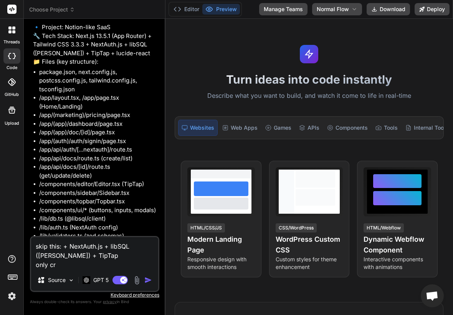
type textarea "x"
type textarea "skip this: + NextAuth.js + libSQL ([PERSON_NAME]) + TipTap only crea"
type textarea "x"
type textarea "skip this: + NextAuth.js + libSQL ([PERSON_NAME]) + TipTap only creat"
type textarea "x"
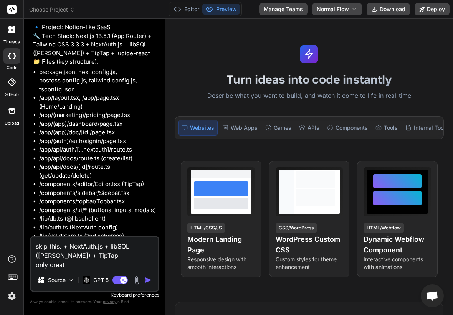
type textarea "skip this: + NextAuth.js + libSQL ([PERSON_NAME]) + TipTap only create"
type textarea "x"
type textarea "skip this: + NextAuth.js + libSQL ([PERSON_NAME]) + TipTap only create"
type textarea "x"
type textarea "skip this: + NextAuth.js + libSQL ([PERSON_NAME]) + TipTap only create a"
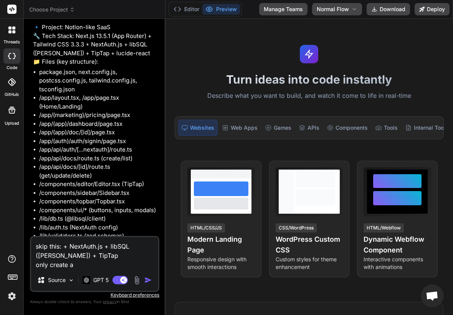
type textarea "x"
type textarea "skip this: + NextAuth.js + libSQL ([PERSON_NAME]) + TipTap only create a"
type textarea "x"
type textarea "skip this: + NextAuth.js + libSQL ([PERSON_NAME]) + TipTap only create a n"
type textarea "x"
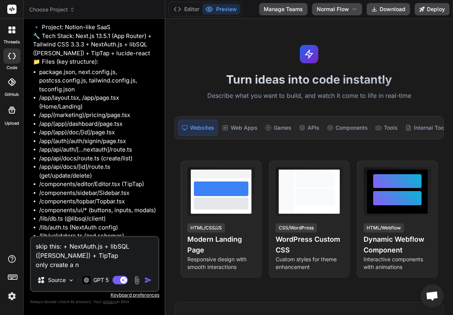
type textarea "skip this: + NextAuth.js + libSQL ([PERSON_NAME]) + TipTap only create a ne"
type textarea "x"
type textarea "skip this: + NextAuth.js + libSQL ([PERSON_NAME]) + TipTap only create a nex"
type textarea "x"
type textarea "skip this: + NextAuth.js + libSQL ([PERSON_NAME]) + TipTap only create a next"
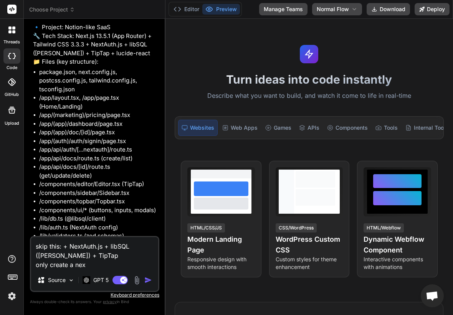
type textarea "x"
type textarea "skip this: + NextAuth.js + libSQL ([PERSON_NAME]) + TipTap only create a nextj"
type textarea "x"
type textarea "skip this: + NextAuth.js + libSQL ([PERSON_NAME]) + TipTap only create a nextjs"
type textarea "x"
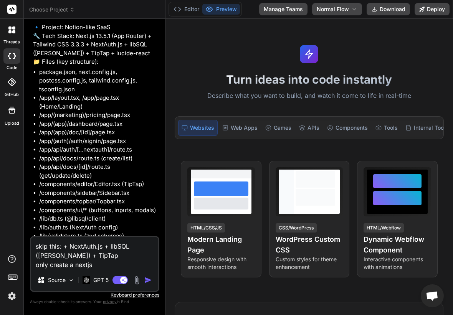
type textarea "skip this: + NextAuth.js + libSQL ([PERSON_NAME]) + TipTap only create a nextjs"
type textarea "x"
type textarea "skip this: + NextAuth.js + libSQL ([PERSON_NAME]) + TipTap only create a nextjs…"
type textarea "x"
type textarea "skip this: + NextAuth.js + libSQL ([PERSON_NAME]) + TipTap only create a nextjs…"
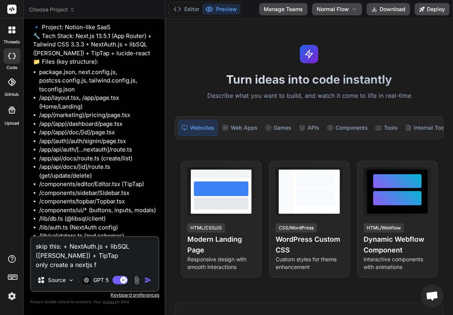
type textarea "x"
type textarea "skip this: + NextAuth.js + libSQL ([PERSON_NAME]) + TipTap only create a nextjs…"
type textarea "x"
type textarea "skip this: + NextAuth.js + libSQL ([PERSON_NAME]) + TipTap only create a nextjs…"
type textarea "x"
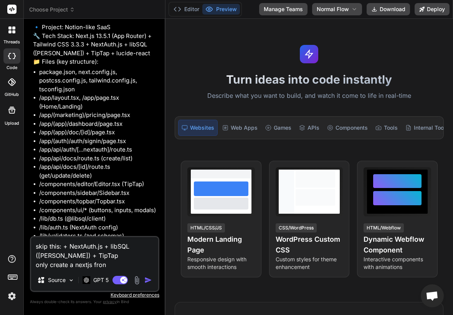
type textarea "skip this: + NextAuth.js + libSQL ([PERSON_NAME]) + TipTap only create a nextjs…"
type textarea "x"
type textarea "skip this: + NextAuth.js + libSQL ([PERSON_NAME]) + TipTap only create a nextjs…"
type textarea "x"
type textarea "skip this: + NextAuth.js + libSQL ([PERSON_NAME]) + TipTap only create a nextjs…"
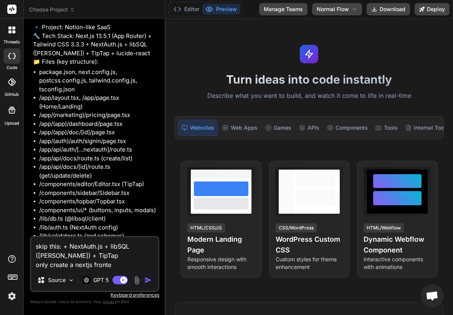
type textarea "x"
type textarea "skip this: + NextAuth.js + libSQL ([PERSON_NAME]) + TipTap only create a nextjs…"
type textarea "x"
type textarea "skip this: + NextAuth.js + libSQL ([PERSON_NAME]) + TipTap only create a nextjs…"
type textarea "x"
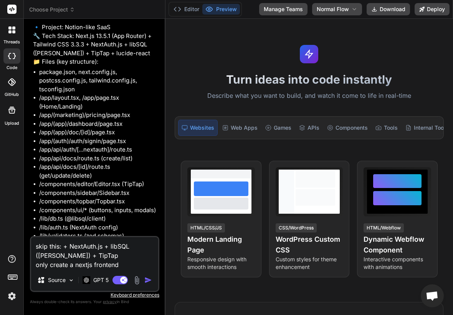
type textarea "skip this: + NextAuth.js + libSQL ([PERSON_NAME]) + TipTap only create a nextjs…"
type textarea "x"
type textarea "skip this: + NextAuth.js + libSQL ([PERSON_NAME]) + TipTap only create a nextjs…"
type textarea "x"
type textarea "skip this: + NextAuth.js + libSQL ([PERSON_NAME]) + TipTap only create a nextjs…"
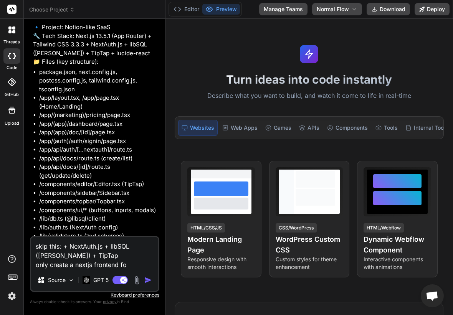
type textarea "x"
type textarea "skip this: + NextAuth.js + libSQL ([PERSON_NAME]) + TipTap only create a nextjs…"
type textarea "x"
type textarea "skip this: + NextAuth.js + libSQL ([PERSON_NAME]) + TipTap only create a nextjs…"
type textarea "x"
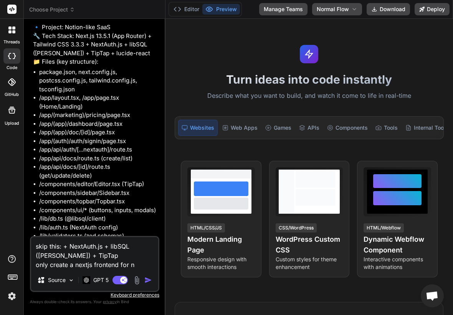
type textarea "skip this: + NextAuth.js + libSQL ([PERSON_NAME]) + TipTap only create a nextjs…"
type textarea "x"
type textarea "skip this: + NextAuth.js + libSQL ([PERSON_NAME]) + TipTap only create a nextjs…"
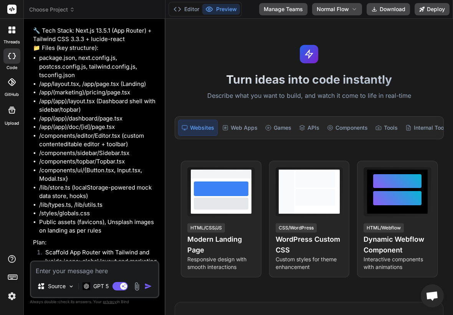
scroll to position [836, 0]
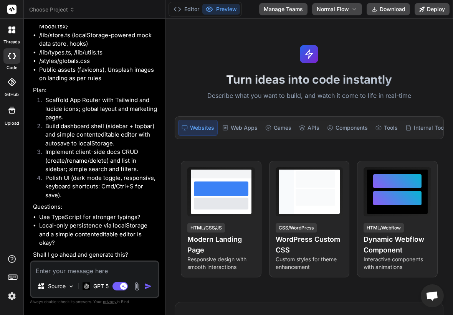
click at [94, 268] on textarea at bounding box center [94, 269] width 127 height 14
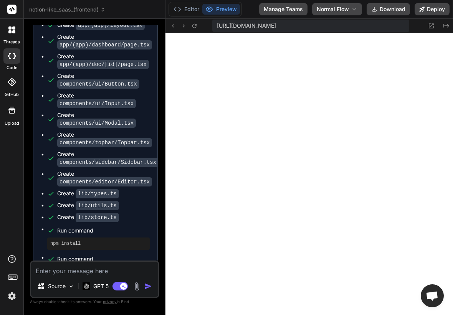
scroll to position [1403, 0]
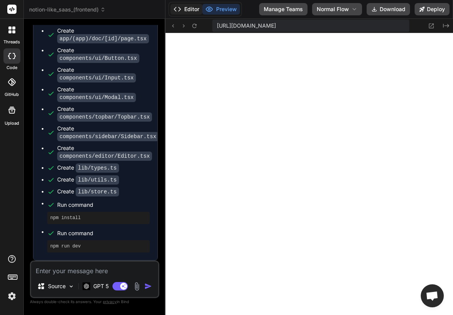
click at [193, 14] on button "Editor" at bounding box center [186, 9] width 32 height 11
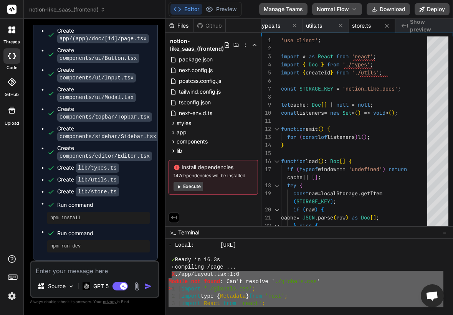
scroll to position [4572, 0]
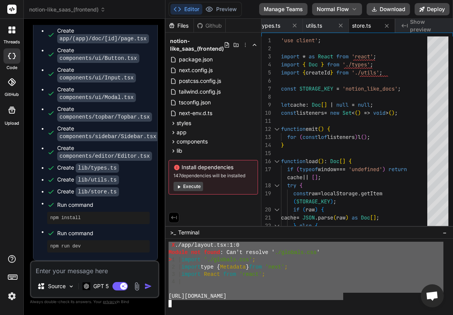
drag, startPoint x: 172, startPoint y: 272, endPoint x: 342, endPoint y: 299, distance: 172.4
click at [101, 271] on textarea at bounding box center [94, 269] width 127 height 14
paste textarea "X ./app/layout.tsx:1:0 Module not found: Can't resolve './globals.css' > 1 | im…"
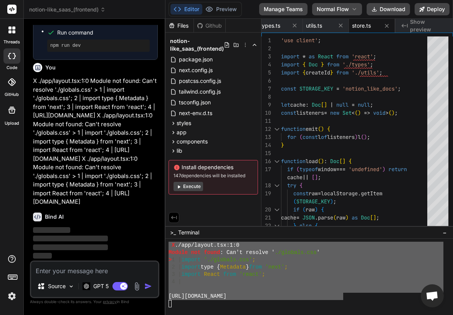
scroll to position [1630, 0]
click at [107, 209] on div "Bind AI ‌ ‌ ‌ ‌" at bounding box center [95, 233] width 125 height 54
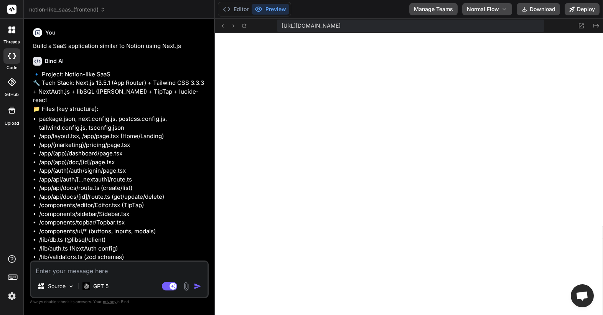
scroll to position [4966, 0]
click at [221, 25] on icon at bounding box center [223, 26] width 7 height 7
